Goal: Task Accomplishment & Management: Use online tool/utility

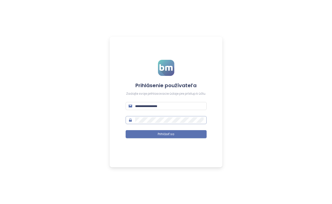
click at [158, 123] on span at bounding box center [166, 120] width 81 height 8
type input "**********"
click at [166, 134] on button "Prihlásiť sa" at bounding box center [166, 134] width 81 height 8
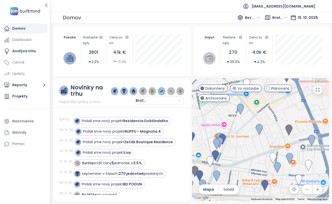
drag, startPoint x: 295, startPoint y: 168, endPoint x: 292, endPoint y: 145, distance: 23.5
click at [292, 145] on div at bounding box center [260, 139] width 137 height 123
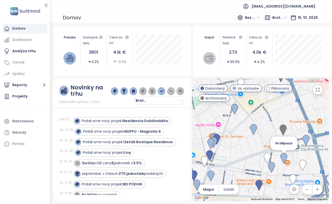
click at [284, 159] on img at bounding box center [284, 158] width 7 height 11
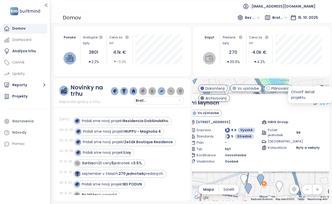
click at [320, 104] on icon at bounding box center [322, 102] width 5 height 5
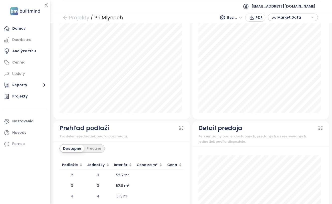
scroll to position [230, 0]
